Goal: Task Accomplishment & Management: Use online tool/utility

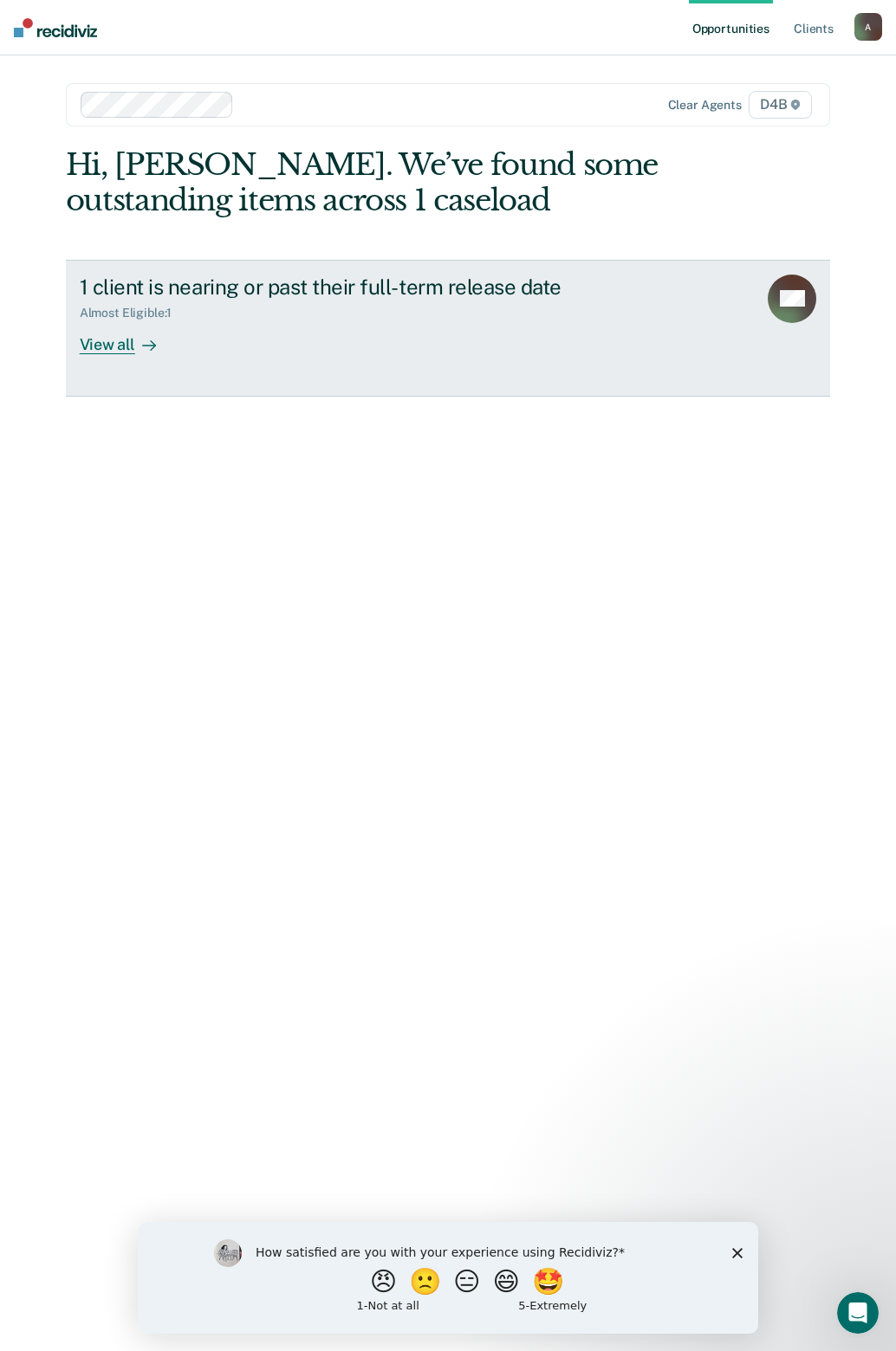
click at [107, 343] on div "View all" at bounding box center [128, 337] width 97 height 34
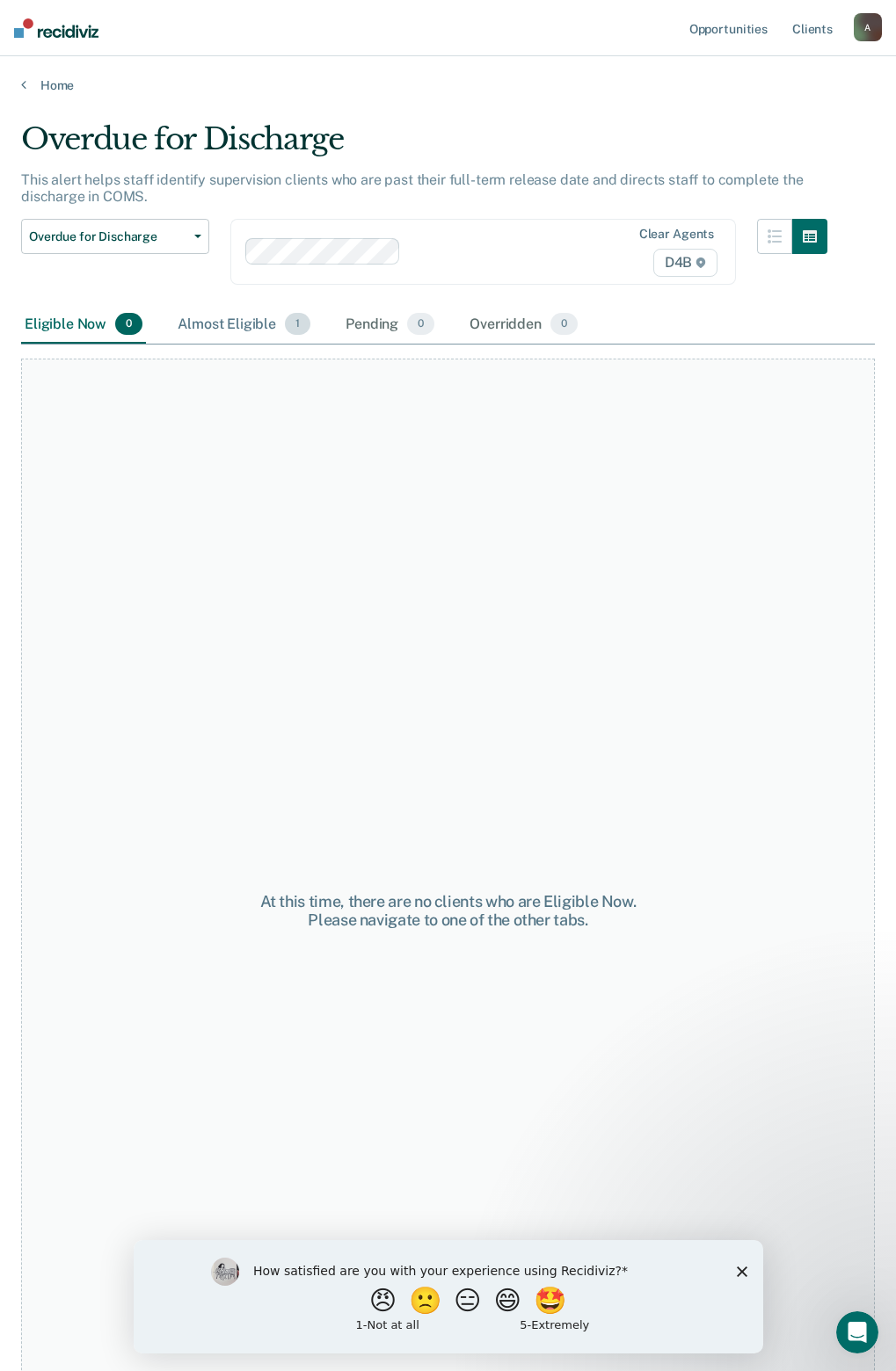
click at [246, 320] on div "Almost Eligible 1" at bounding box center [244, 325] width 140 height 39
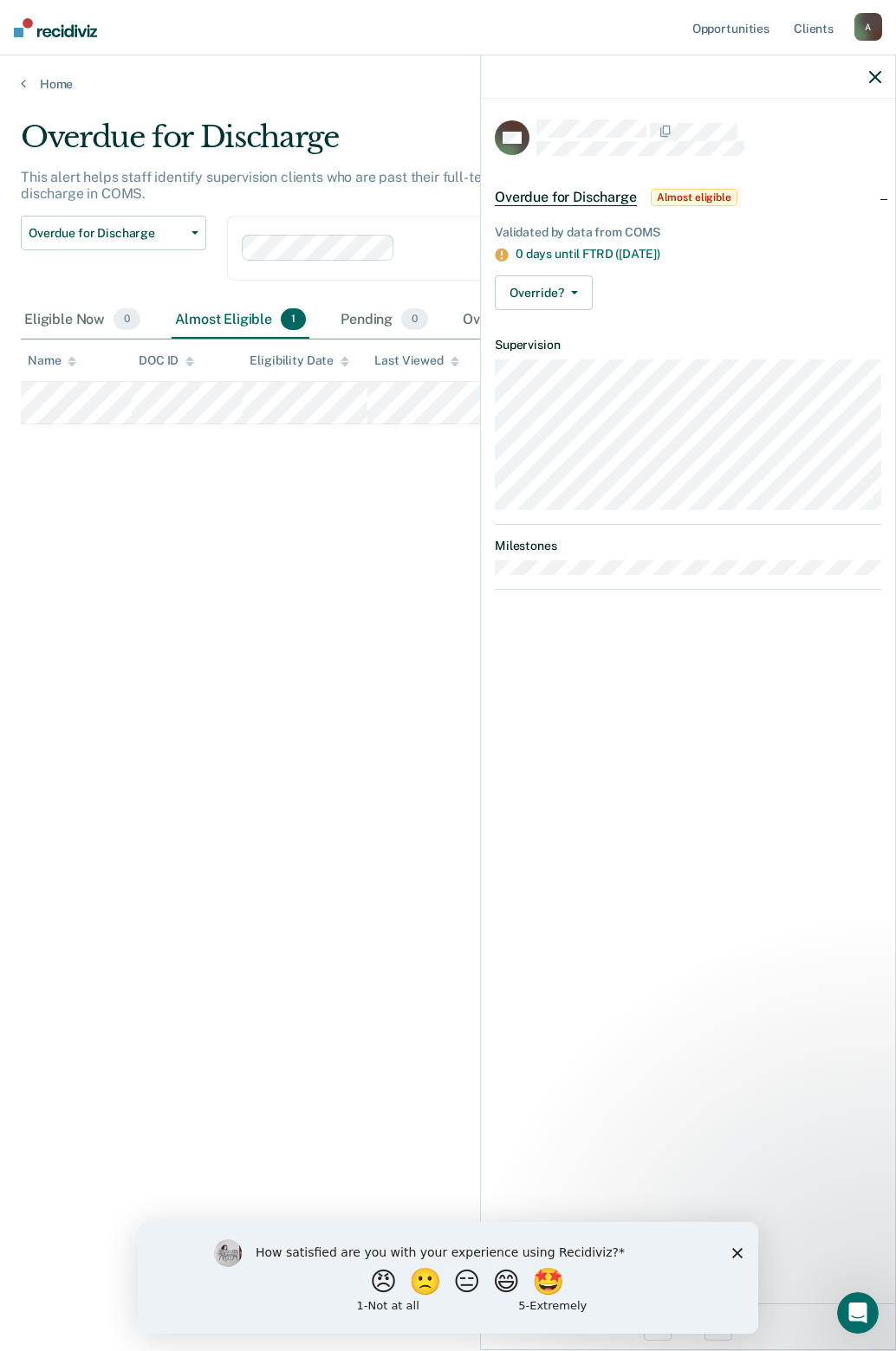
click at [534, 308] on div "Validated by data from COMS 0 days until FTRD ([DATE]) Override? [PERSON_NAME] …" at bounding box center [688, 264] width 414 height 120
click at [537, 298] on button "Override?" at bounding box center [544, 293] width 98 height 35
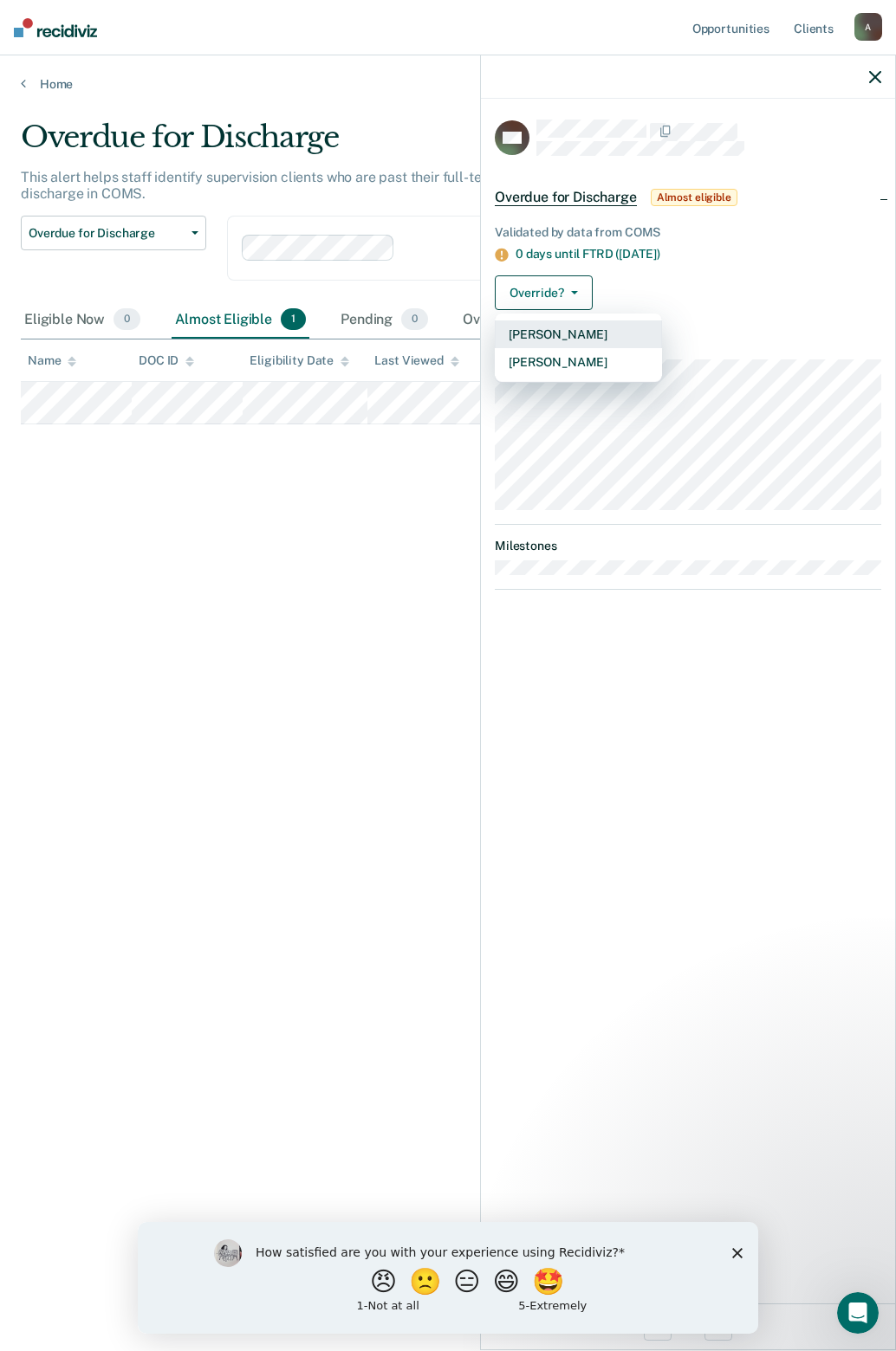
click at [539, 334] on button "[PERSON_NAME]" at bounding box center [578, 334] width 168 height 28
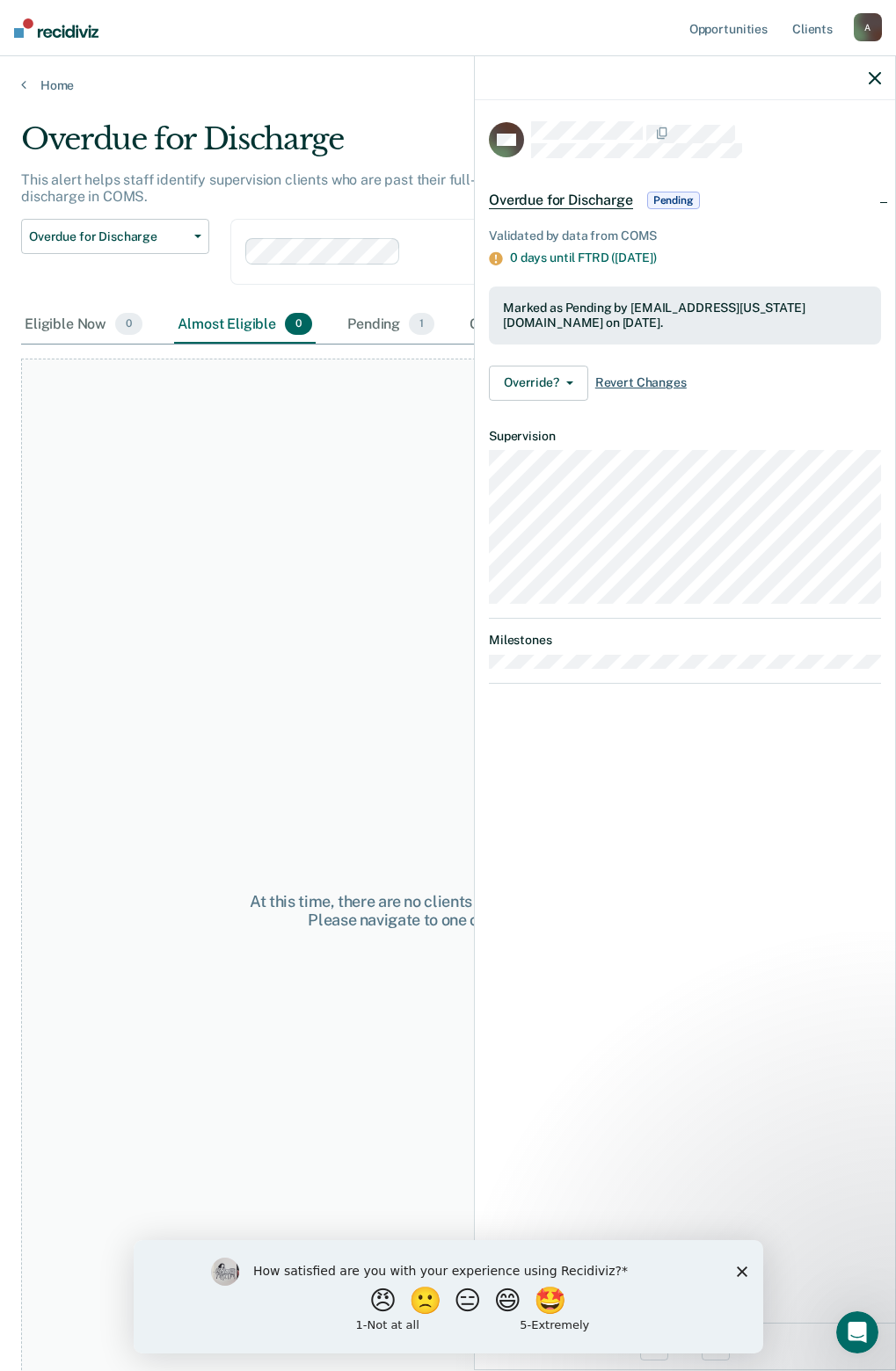
click at [629, 382] on span "Revert Changes" at bounding box center [641, 382] width 92 height 15
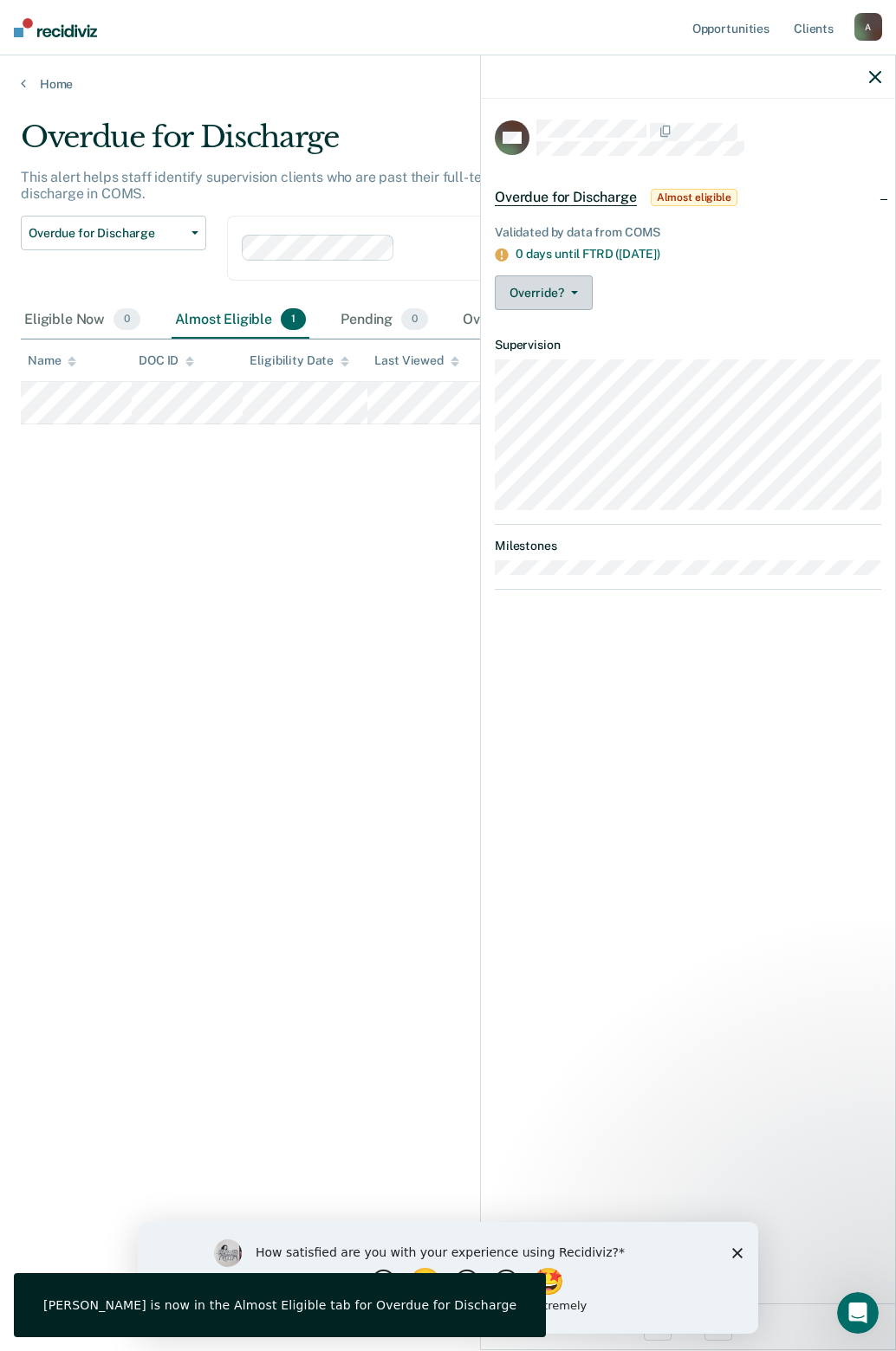
click at [548, 291] on button "Override?" at bounding box center [544, 293] width 98 height 35
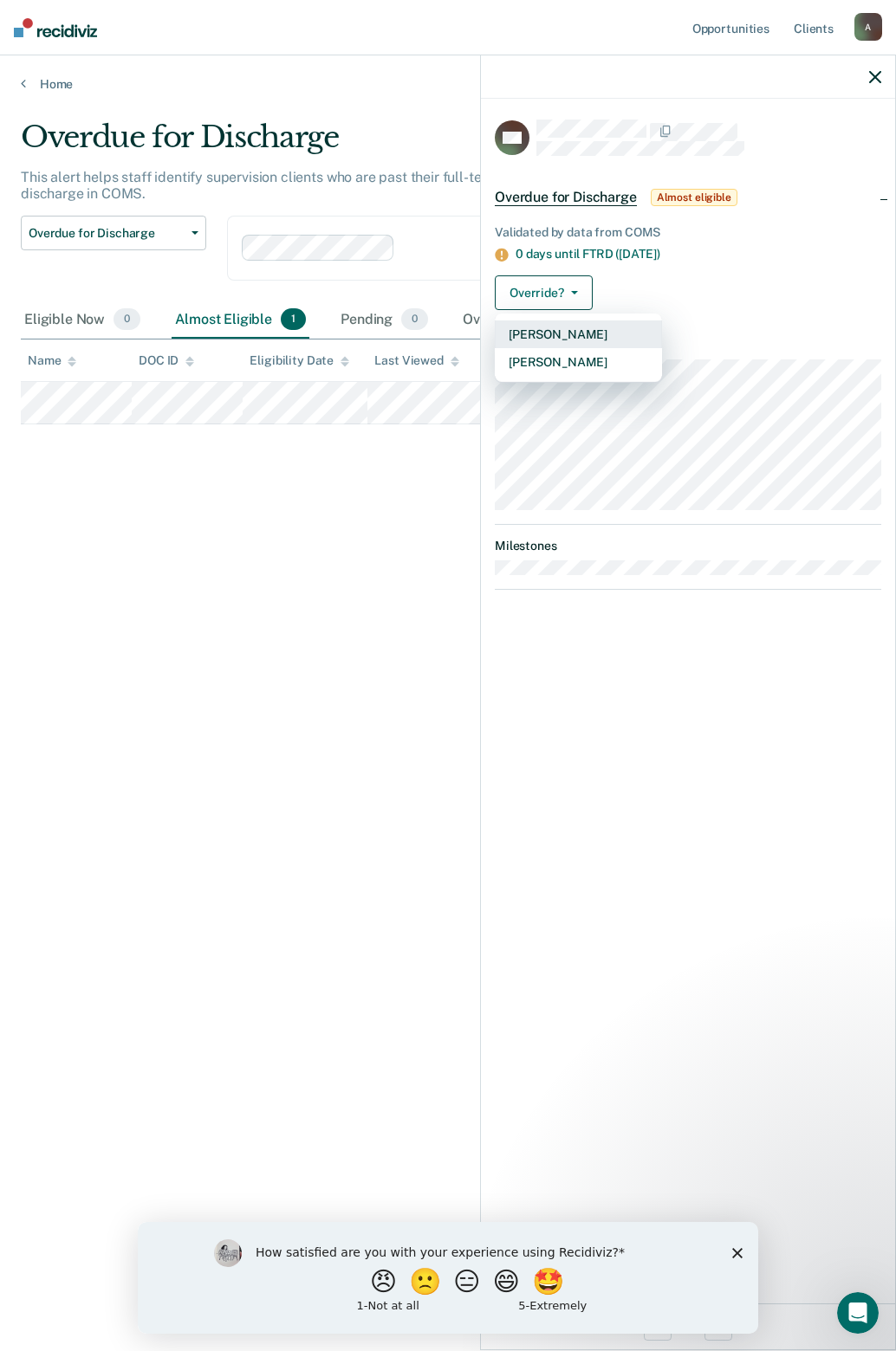
click at [548, 333] on button "[PERSON_NAME]" at bounding box center [578, 334] width 168 height 28
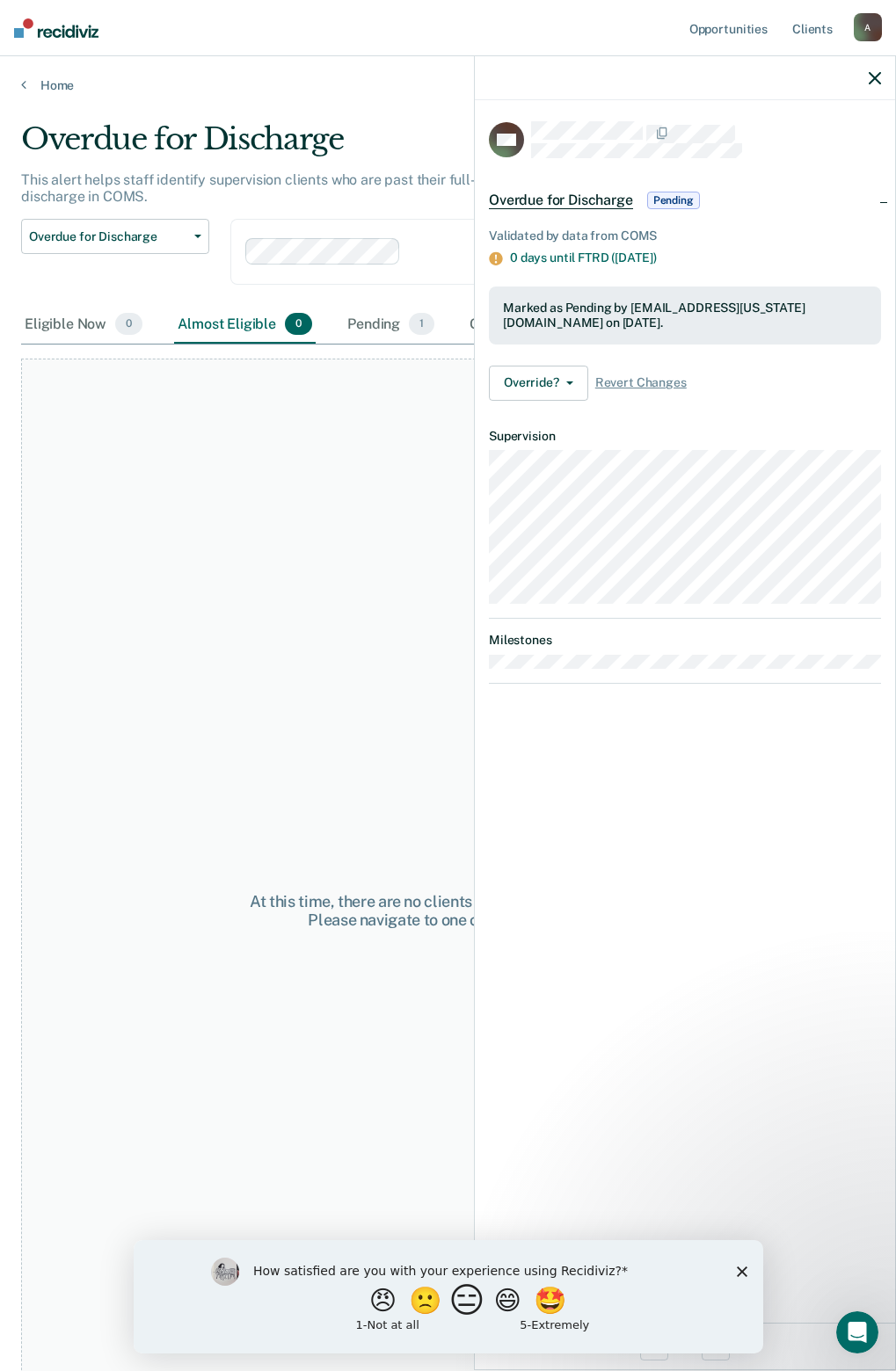
click at [470, 1303] on button "😑" at bounding box center [469, 1301] width 41 height 35
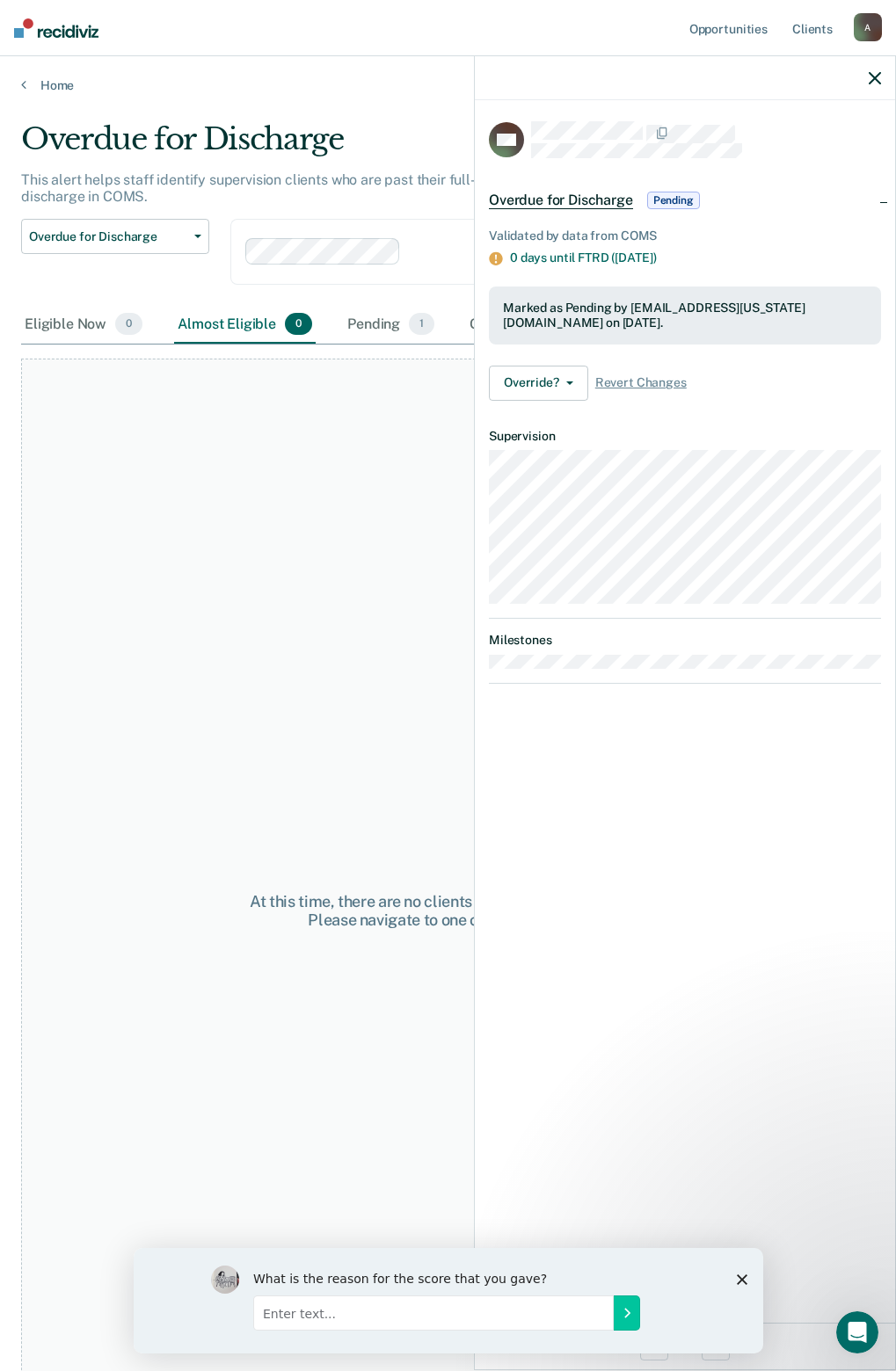
click at [879, 79] on icon "button" at bounding box center [875, 78] width 12 height 12
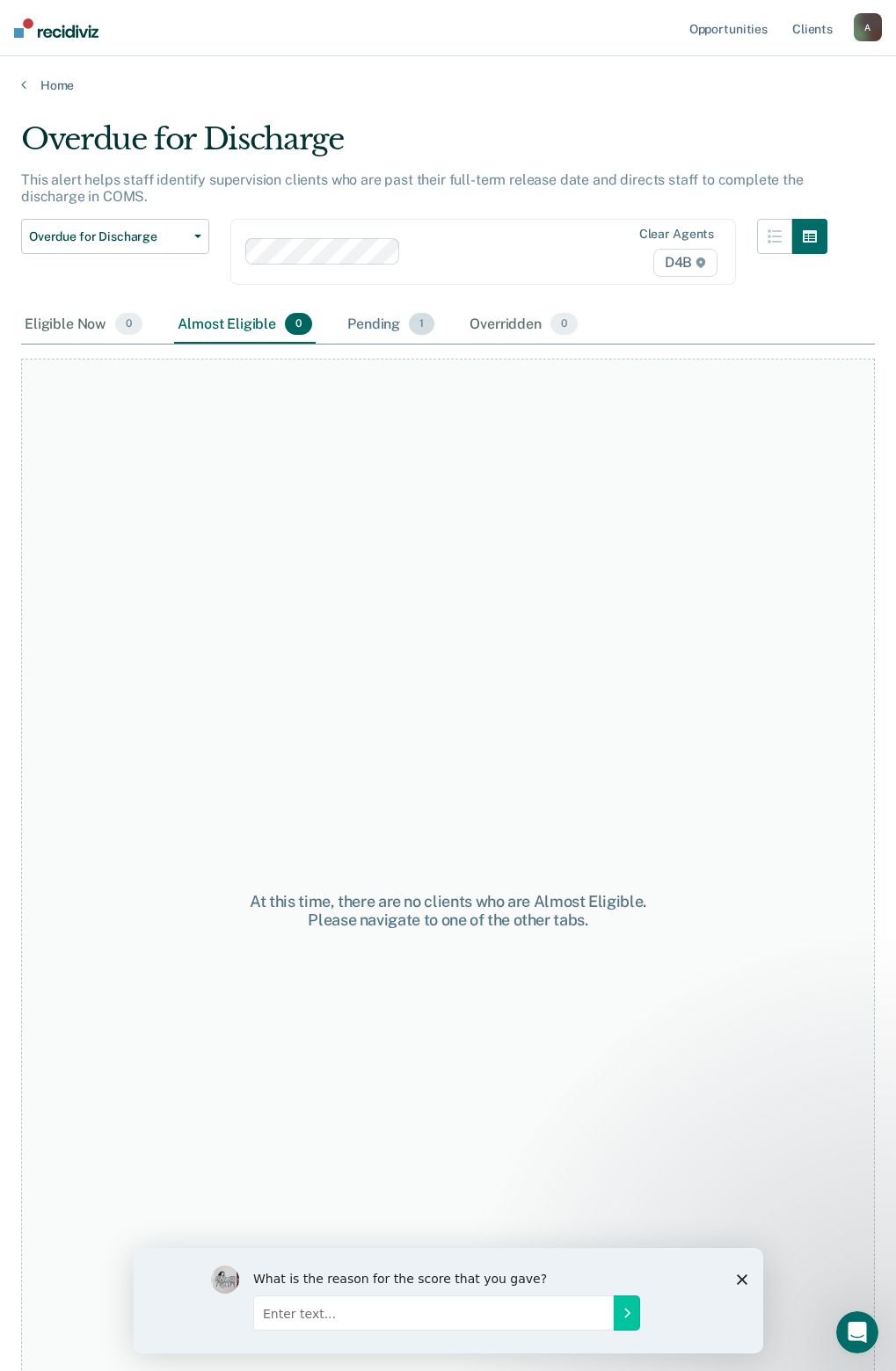
click at [402, 334] on div "Pending 1" at bounding box center [390, 325] width 94 height 39
